Goal: Task Accomplishment & Management: Use online tool/utility

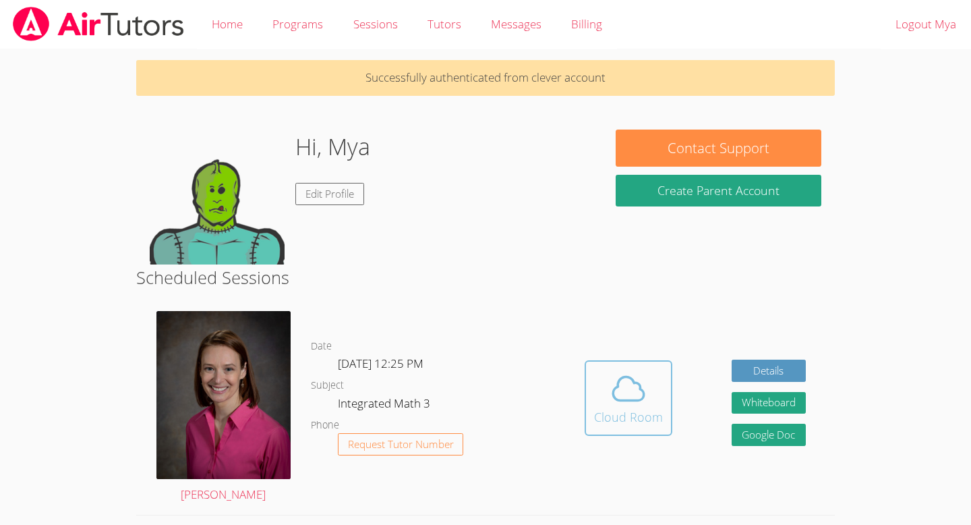
click at [635, 389] on icon at bounding box center [629, 388] width 38 height 38
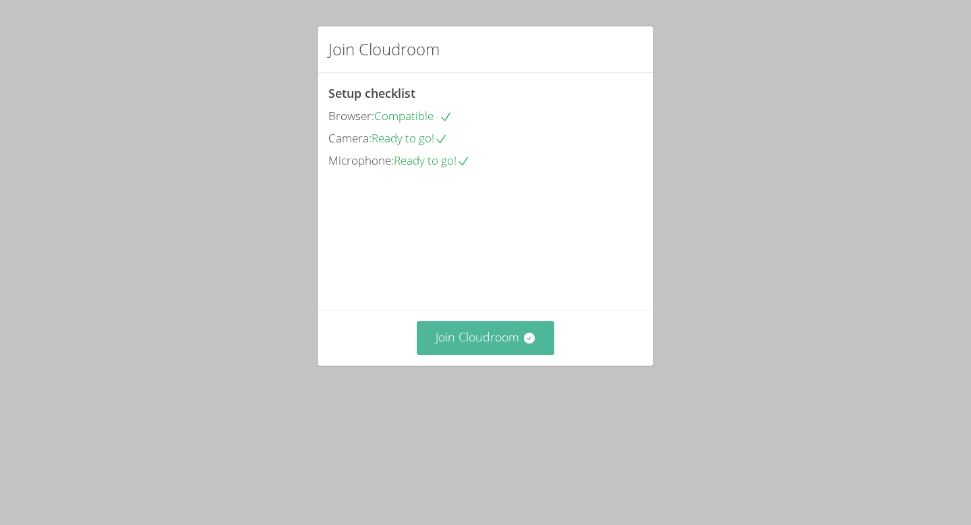
click at [514, 354] on button "Join Cloudroom" at bounding box center [486, 337] width 138 height 33
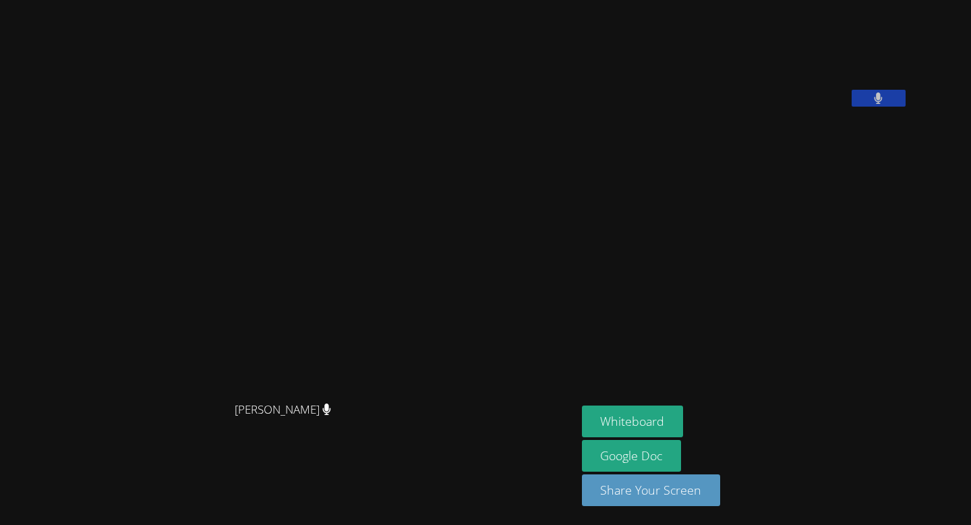
click at [883, 104] on icon at bounding box center [878, 97] width 9 height 11
click at [885, 104] on icon at bounding box center [878, 97] width 14 height 11
click at [883, 104] on icon at bounding box center [878, 97] width 9 height 11
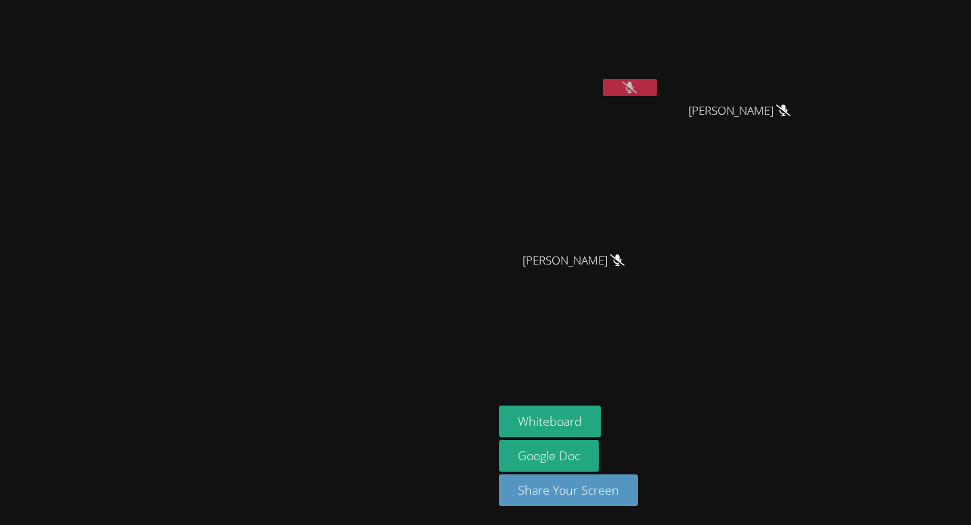
click at [636, 84] on icon at bounding box center [629, 87] width 14 height 11
click at [634, 84] on icon at bounding box center [630, 87] width 8 height 11
click at [657, 92] on button at bounding box center [630, 87] width 54 height 17
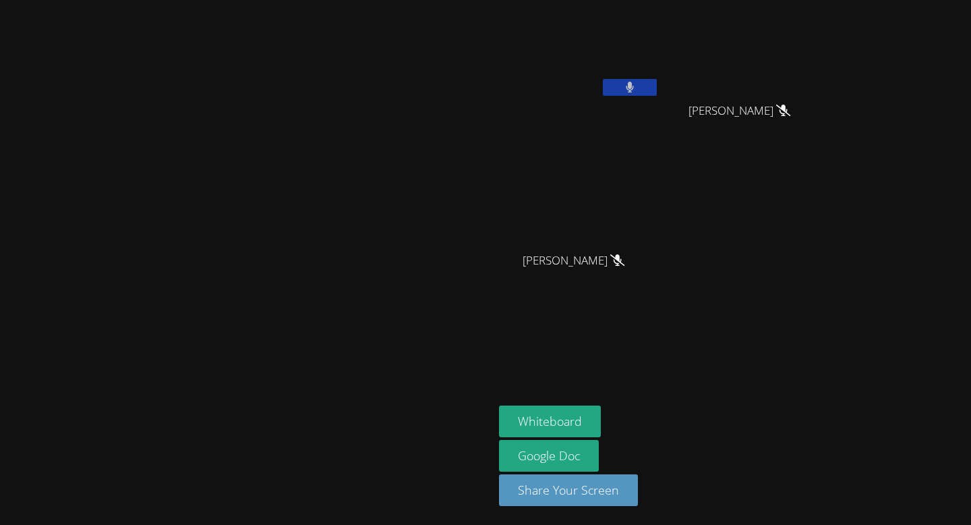
click at [657, 92] on button at bounding box center [630, 87] width 54 height 17
click at [657, 90] on button at bounding box center [630, 87] width 54 height 17
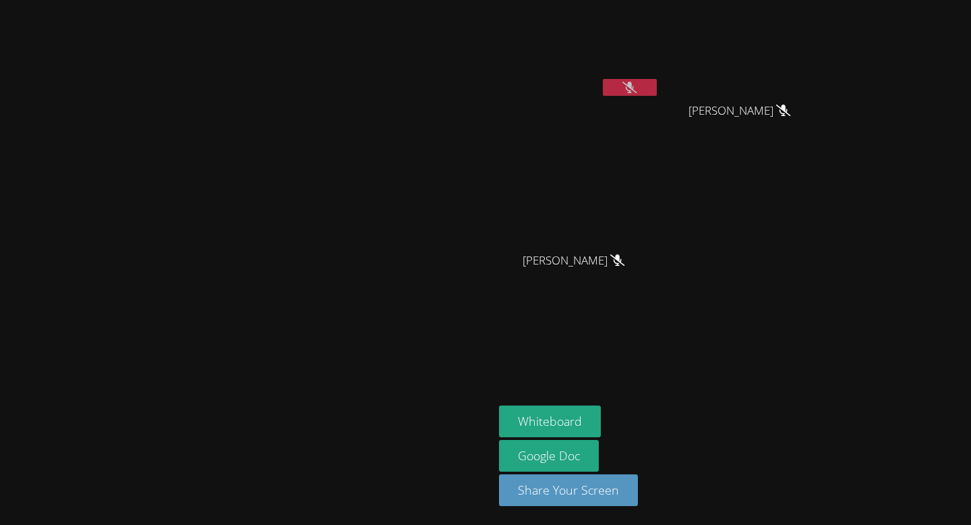
click at [657, 90] on button at bounding box center [630, 87] width 54 height 17
click at [636, 88] on icon at bounding box center [629, 87] width 14 height 11
click at [657, 88] on button at bounding box center [630, 87] width 54 height 17
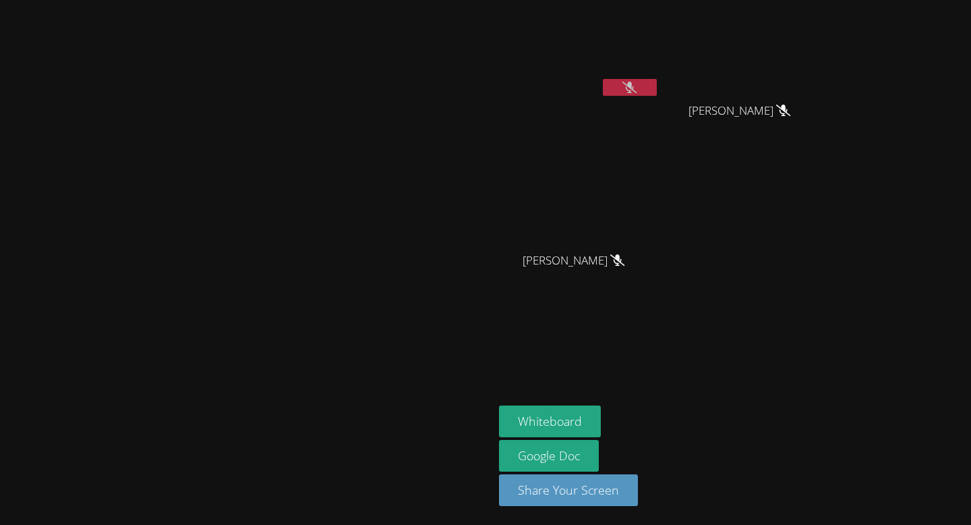
click at [657, 87] on button at bounding box center [630, 87] width 54 height 17
click at [657, 89] on button at bounding box center [630, 87] width 54 height 17
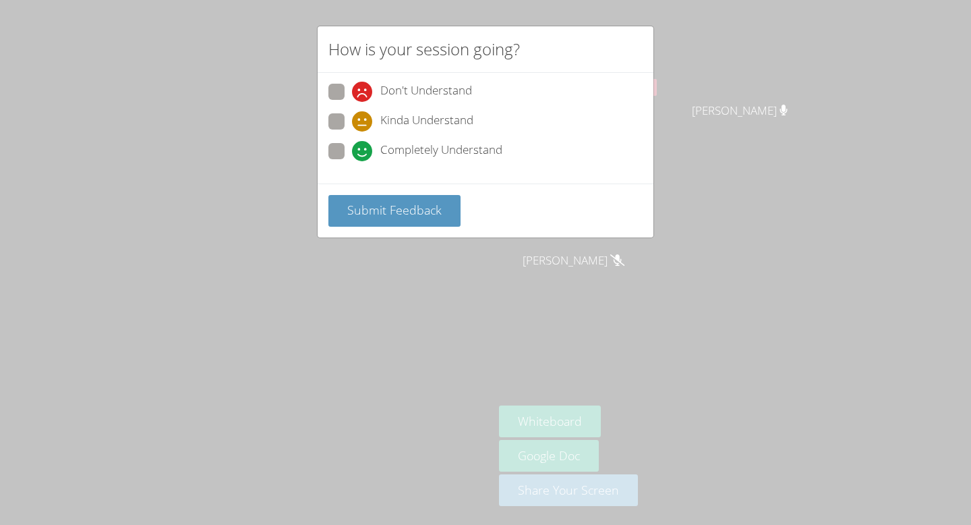
click at [352, 161] on span at bounding box center [352, 161] width 0 height 0
click at [352, 154] on input "Completely Understand" at bounding box center [357, 148] width 11 height 11
radio input "true"
click at [384, 206] on span "Submit Feedback" at bounding box center [394, 210] width 94 height 16
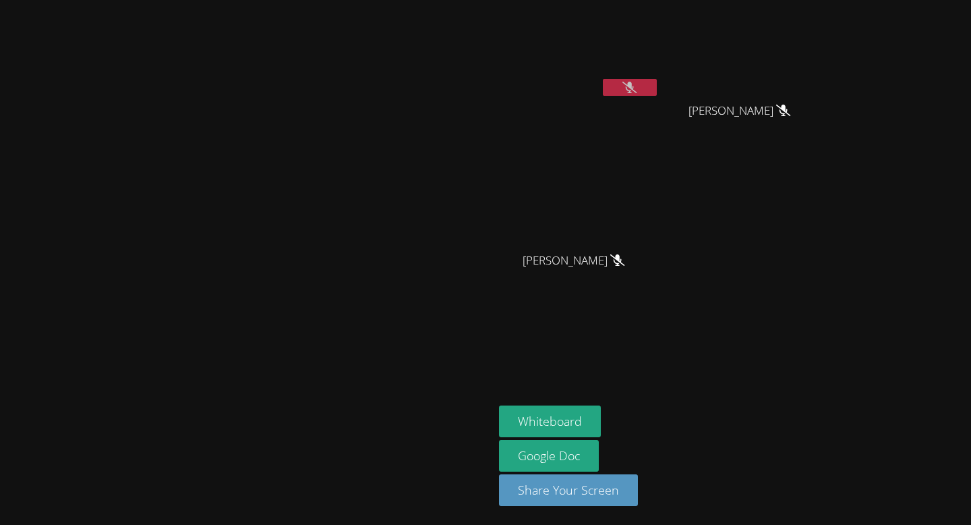
click at [657, 82] on button at bounding box center [630, 87] width 54 height 17
click at [657, 83] on button at bounding box center [630, 87] width 54 height 17
click at [636, 86] on icon at bounding box center [629, 87] width 14 height 11
